Goal: Task Accomplishment & Management: Use online tool/utility

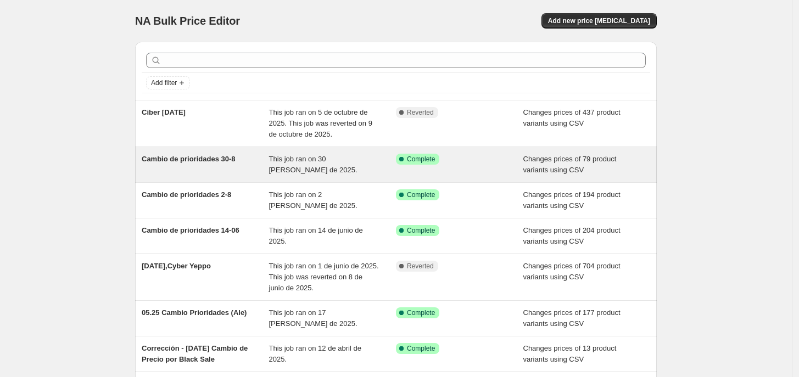
click at [227, 156] on span "Cambio de prioridades 30-8" at bounding box center [189, 159] width 94 height 8
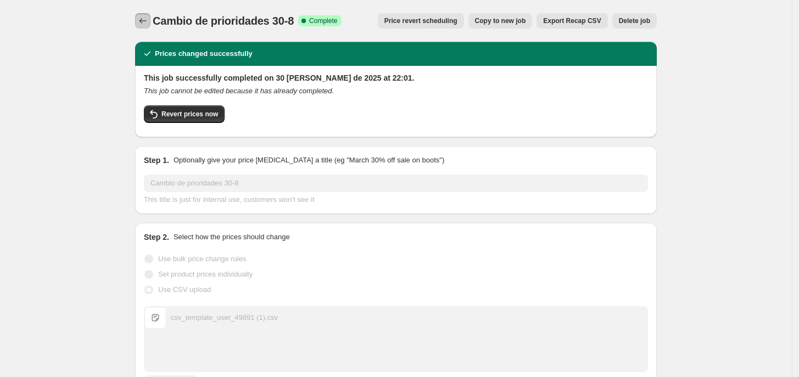
click at [144, 17] on icon "Price change jobs" at bounding box center [142, 20] width 11 height 11
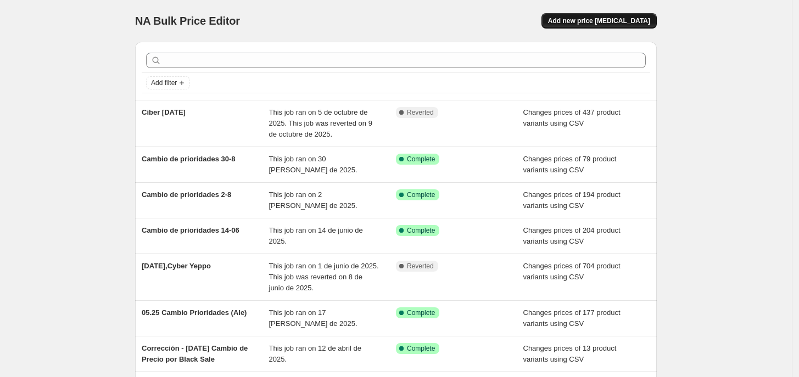
click at [605, 18] on span "Add new price change job" at bounding box center [599, 20] width 102 height 9
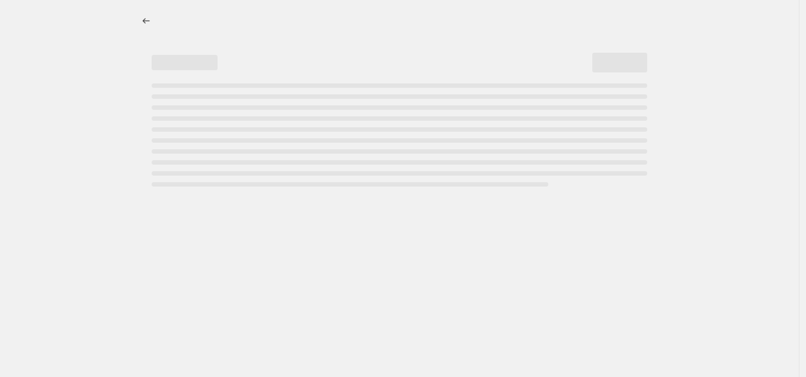
select select "percentage"
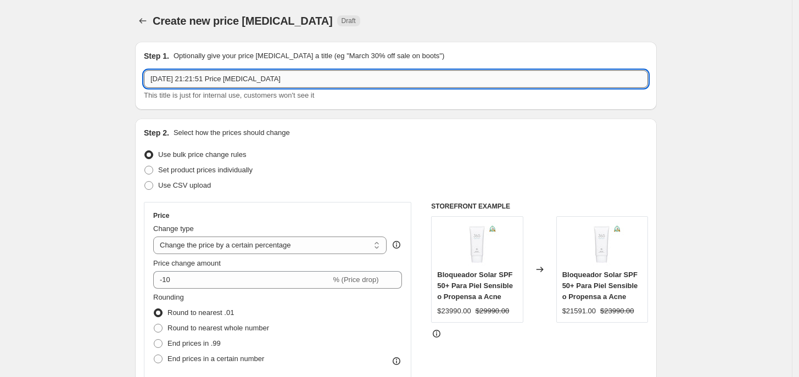
click at [315, 79] on input "10 oct 2025, 21:21:51 Price change job" at bounding box center [396, 79] width 504 height 18
paste input "Cambio de prioridades 30-8"
type input "Cambio de prioridades 11-10"
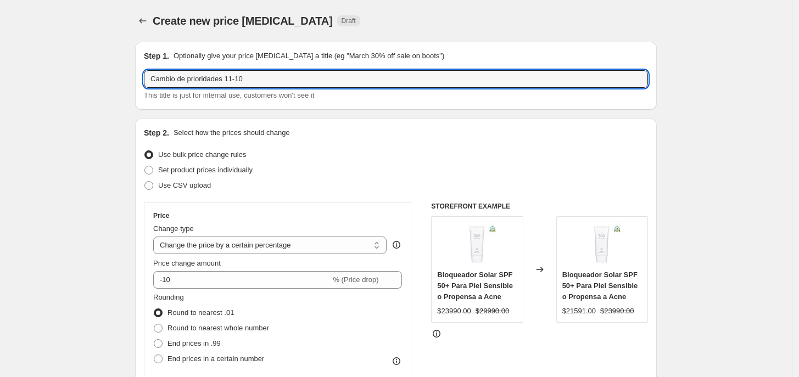
click at [333, 144] on div "Step 2. Select how the prices should change Use bulk price change rules Set pro…" at bounding box center [396, 311] width 504 height 368
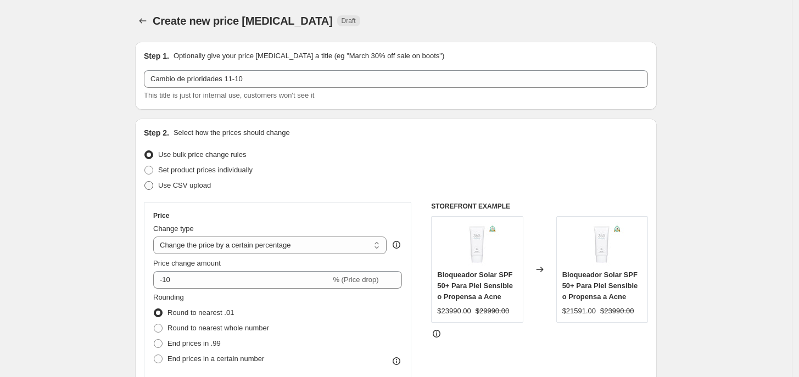
click at [153, 182] on span at bounding box center [148, 185] width 9 height 9
click at [145, 182] on input "Use CSV upload" at bounding box center [144, 181] width 1 height 1
radio input "true"
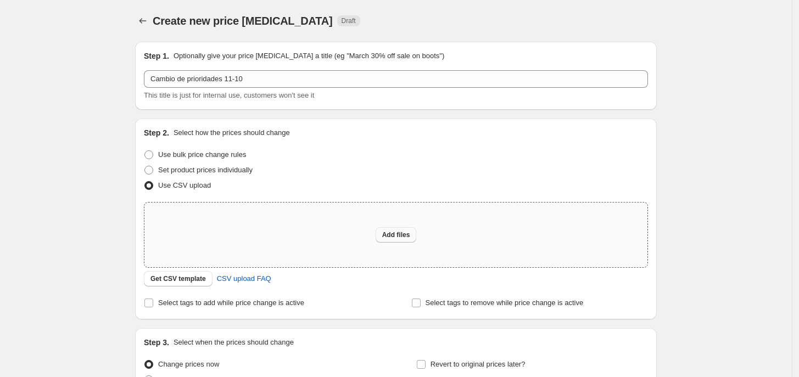
click at [393, 229] on button "Add files" at bounding box center [396, 234] width 41 height 15
click at [256, 283] on span "CSV upload FAQ" at bounding box center [244, 278] width 54 height 11
click at [180, 280] on span "Get CSV template" at bounding box center [177, 279] width 55 height 9
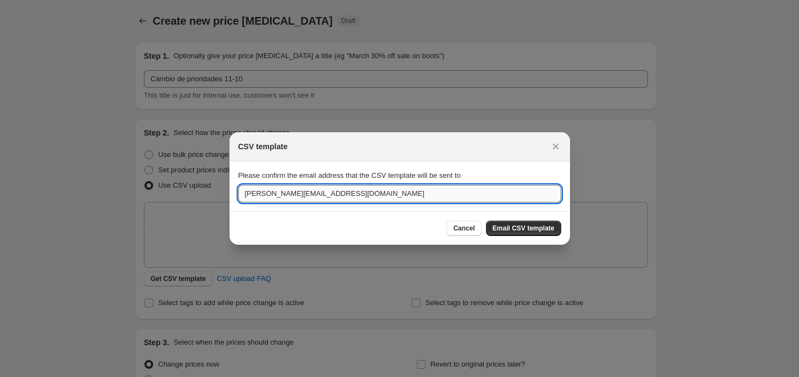
click at [270, 192] on input "alejandro@yeppo.cl" at bounding box center [399, 194] width 323 height 18
drag, startPoint x: 272, startPoint y: 195, endPoint x: 209, endPoint y: 192, distance: 63.2
type input "comercial@yeppo.cl"
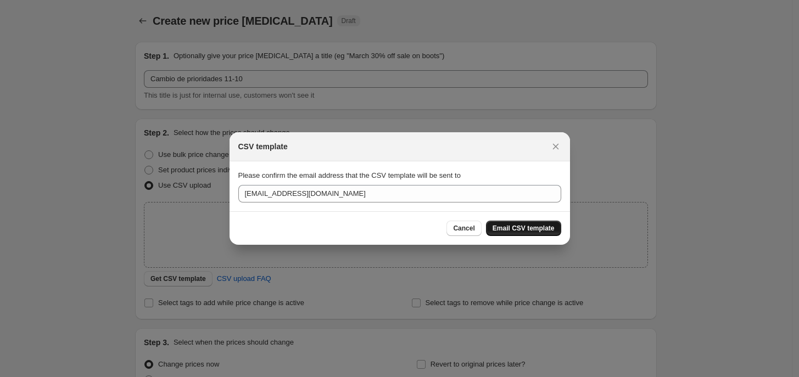
click at [523, 230] on span "Email CSV template" at bounding box center [524, 228] width 62 height 9
